Goal: Information Seeking & Learning: Find specific fact

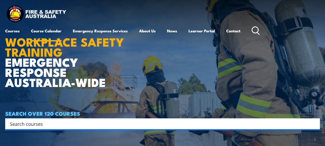
click at [42, 30] on link "Course Calendar" at bounding box center [46, 31] width 31 height 12
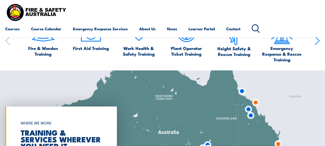
scroll to position [266, 0]
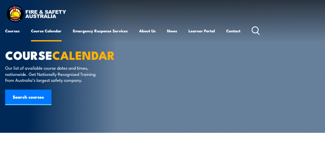
click at [42, 29] on link "Course Calendar" at bounding box center [46, 31] width 31 height 12
click at [235, 30] on link "Contact" at bounding box center [233, 31] width 14 height 12
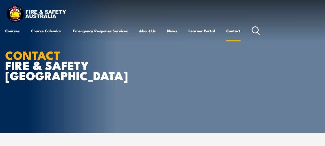
click at [234, 31] on link "Contact" at bounding box center [233, 31] width 14 height 12
click at [135, 9] on div "Courses Course Calendar Emergency Response Services Services Overview Emergency…" at bounding box center [162, 20] width 315 height 33
click at [255, 29] on icon at bounding box center [256, 30] width 8 height 9
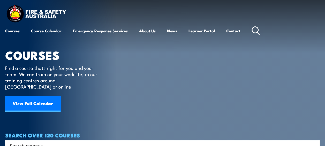
click at [46, 142] on input "Search input" at bounding box center [159, 146] width 299 height 8
type input "course participant guide\"
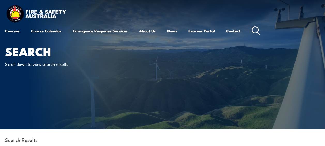
scroll to position [3, 0]
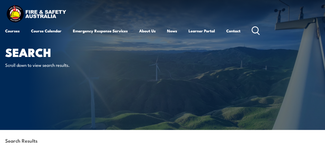
click at [257, 28] on icon at bounding box center [256, 30] width 8 height 9
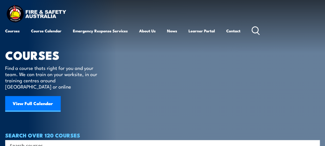
click at [42, 142] on input "Search input" at bounding box center [159, 146] width 299 height 8
type input "course participant"
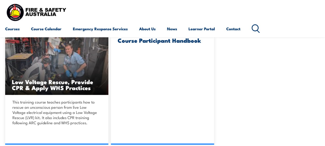
scroll to position [461, 0]
